Goal: Navigation & Orientation: Find specific page/section

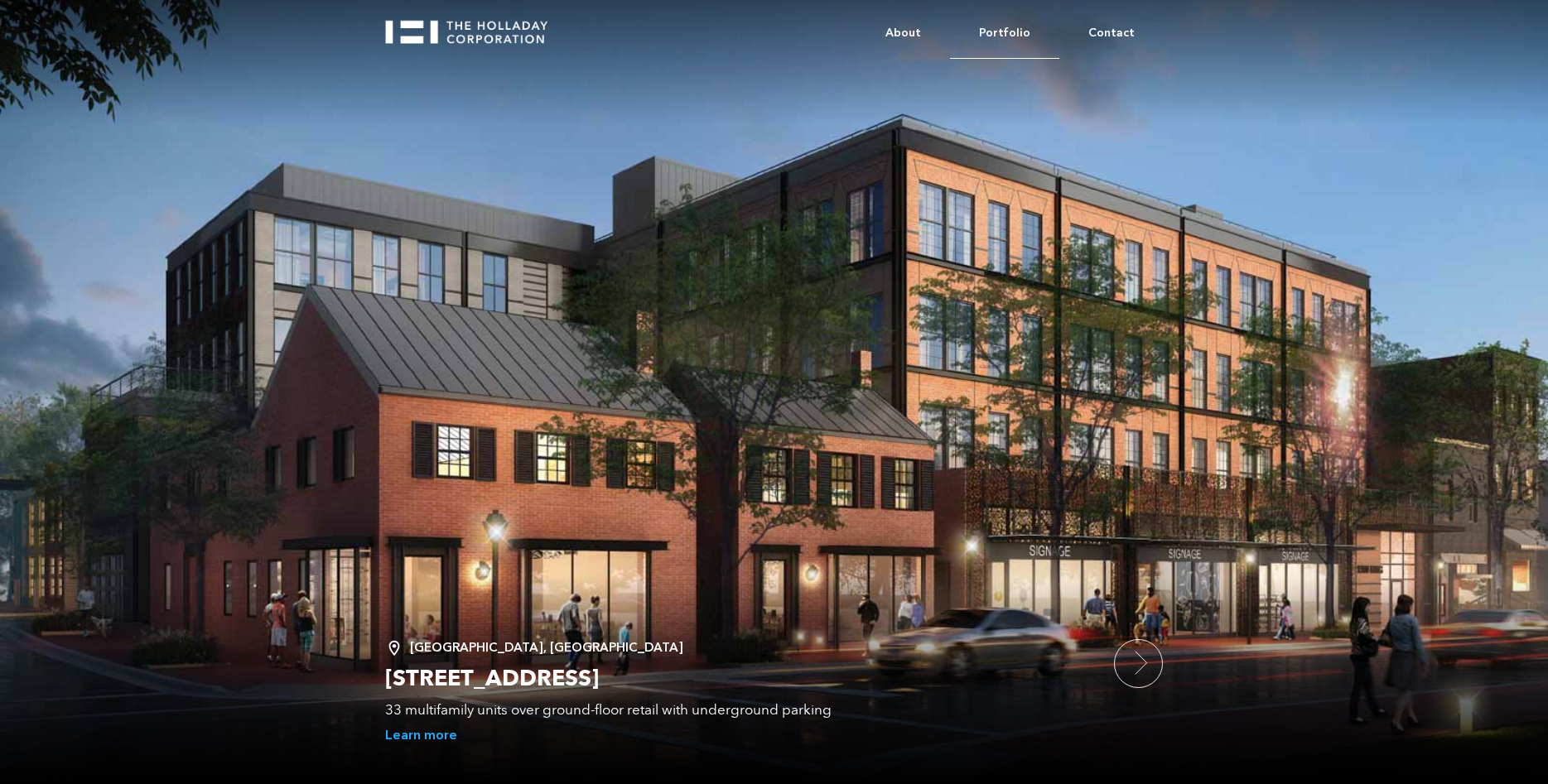
click at [1025, 34] on link "Portfolio" at bounding box center [1005, 34] width 109 height 50
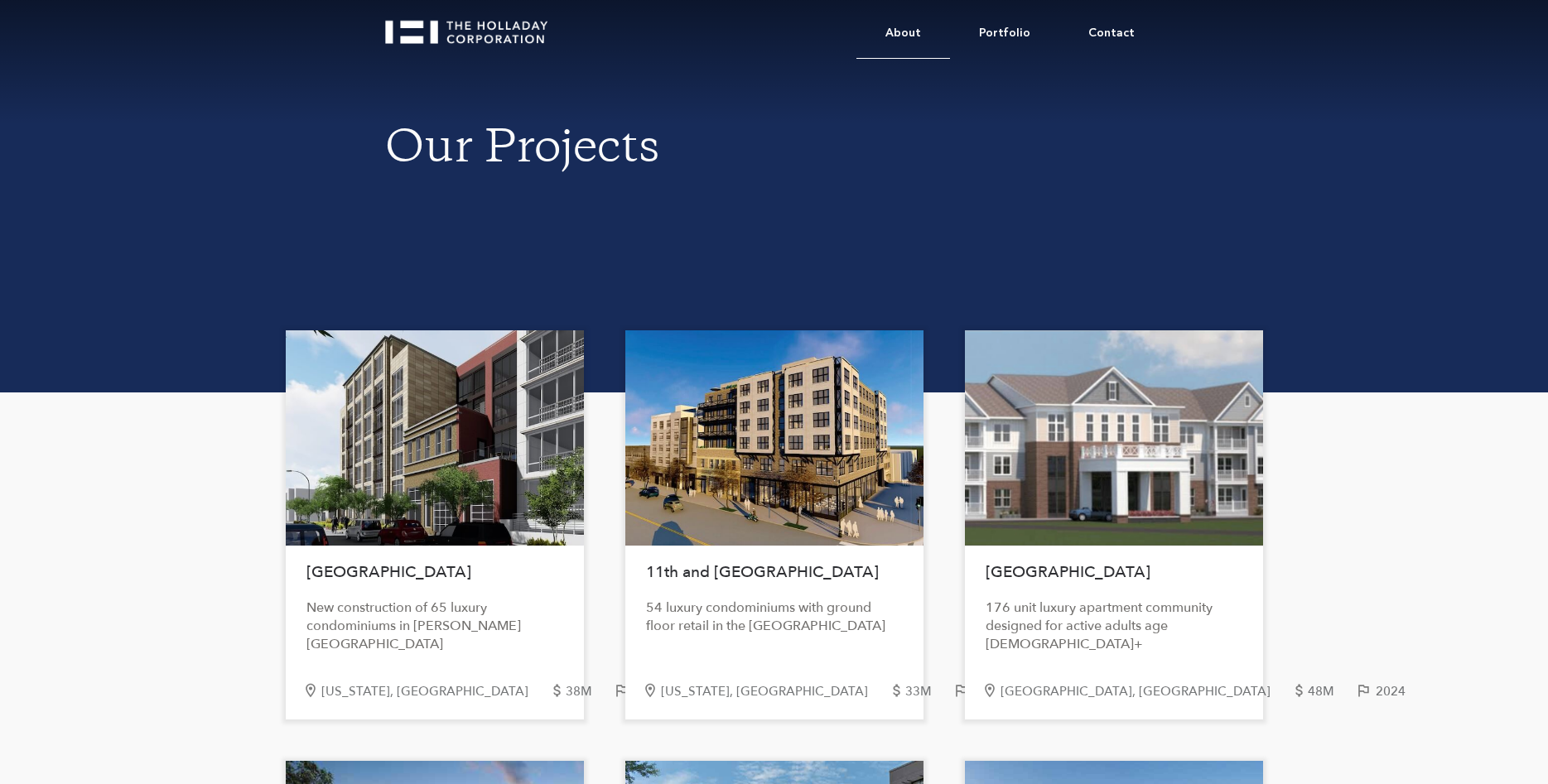
click at [912, 31] on link "About" at bounding box center [903, 34] width 93 height 50
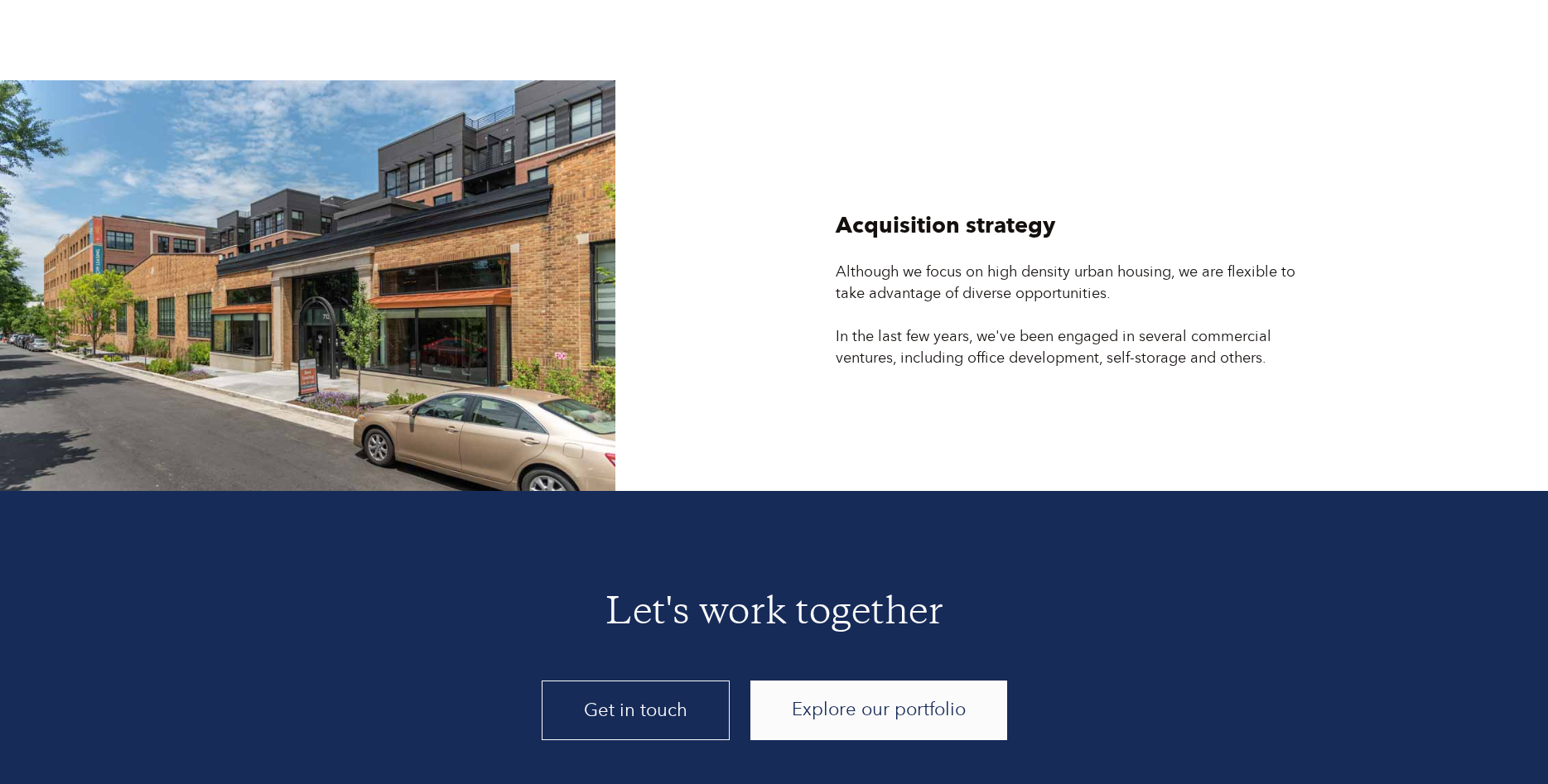
scroll to position [4466, 0]
